Goal: Transaction & Acquisition: Book appointment/travel/reservation

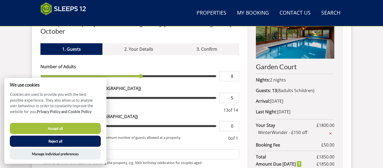
click at [97, 130] on button "Accept all" at bounding box center [55, 128] width 91 height 11
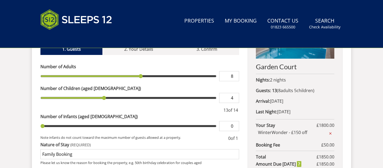
type input "4"
click at [235, 93] on input "4" at bounding box center [229, 98] width 20 height 10
type input "4"
click at [235, 121] on input "0" at bounding box center [229, 126] width 20 height 10
type input "1"
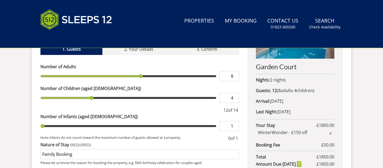
click at [236, 121] on input "1" at bounding box center [229, 126] width 20 height 10
type input "1"
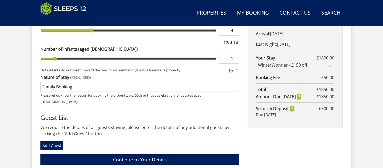
scroll to position [325, 0]
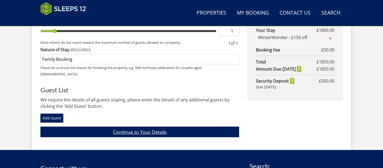
click at [142, 127] on link "Continue to Your Details" at bounding box center [139, 132] width 199 height 10
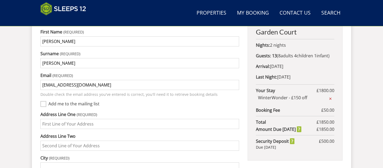
scroll to position [264, 0]
click at [97, 119] on input "Address Line One" at bounding box center [139, 124] width 199 height 10
type input "13 SOUTHFIELDS"
type input "East Molesey"
type input "Surrey"
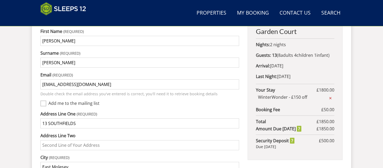
type input "KT80BP"
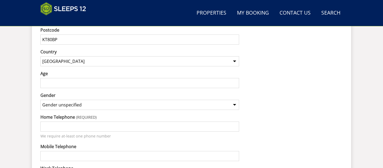
scroll to position [438, 0]
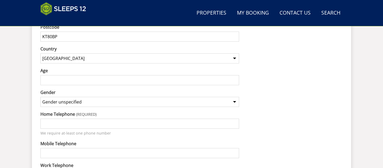
click at [123, 122] on div "Home Telephone We require at-least one phone number" at bounding box center [139, 123] width 199 height 25
click at [121, 119] on input "Home Telephone" at bounding box center [139, 124] width 199 height 10
type input "07813088228"
type input "East Molesey"
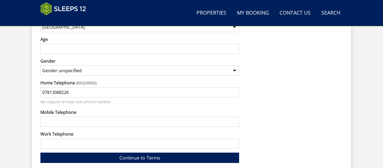
scroll to position [478, 0]
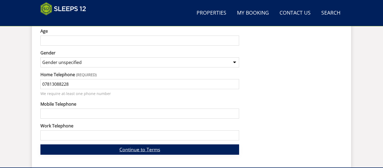
click at [143, 145] on link "Continue to Terms" at bounding box center [139, 150] width 199 height 10
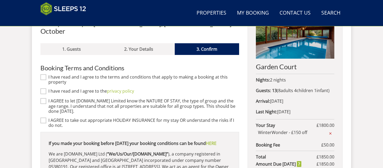
click at [43, 75] on input "I have read and I agree to the terms and conditions that apply to making a book…" at bounding box center [43, 78] width 6 height 6
checkbox input "true"
click at [45, 89] on input "I have read and I agree to the privacy policy" at bounding box center [43, 92] width 6 height 6
checkbox input "true"
click at [44, 98] on input "I AGREE to let [DOMAIN_NAME] Limited know the NATURE OF STAY, the type of group…" at bounding box center [43, 101] width 6 height 6
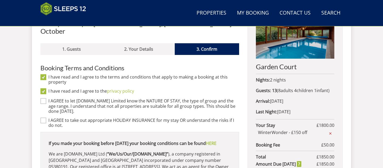
checkbox input "true"
click at [43, 118] on input "I AGREE to take out appropriate HOLIDAY INSURANCE for my stay OR understand the…" at bounding box center [43, 121] width 6 height 6
checkbox input "true"
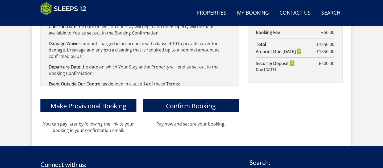
scroll to position [337, 0]
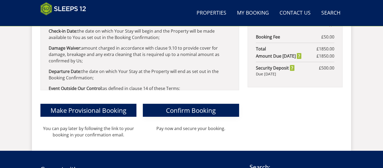
click at [174, 106] on span "Confirm Booking" at bounding box center [191, 110] width 50 height 9
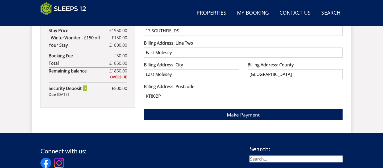
scroll to position [405, 0]
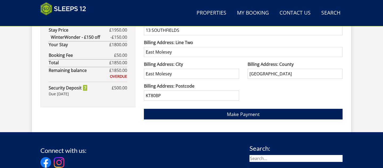
click at [253, 114] on span "Make Payment" at bounding box center [243, 114] width 33 height 6
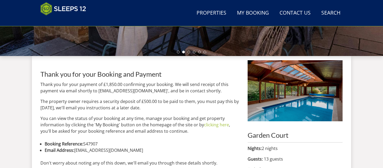
scroll to position [171, 0]
